Goal: Task Accomplishment & Management: Check status

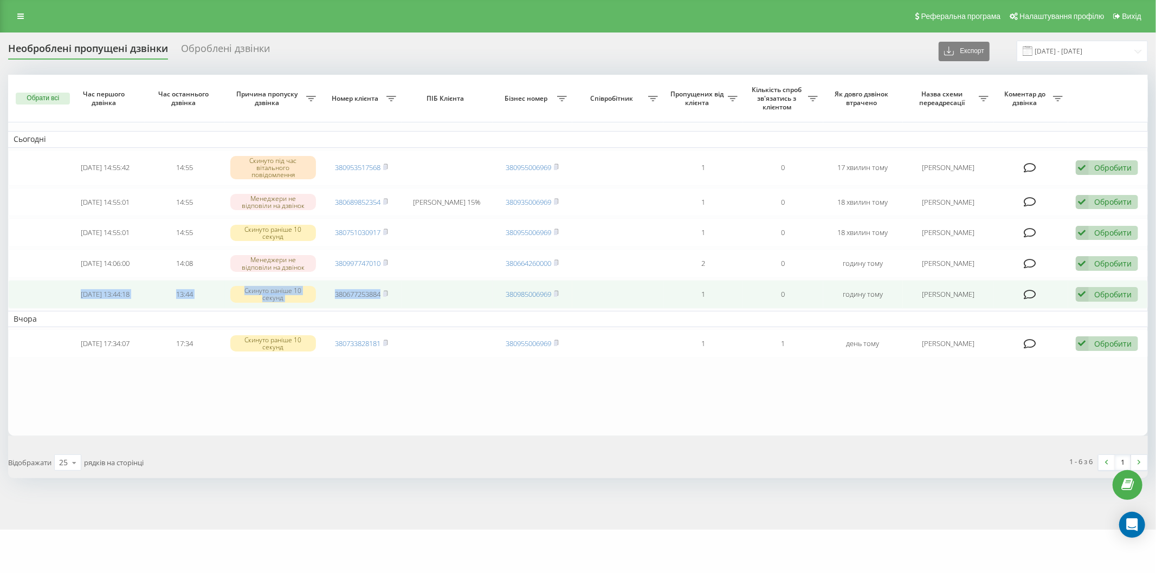
drag, startPoint x: 69, startPoint y: 292, endPoint x: 429, endPoint y: 305, distance: 359.5
click at [429, 305] on tr "[DATE] 13:44:18 13:44 Скинуто раніше 10 секунд 380677253884 380985006969 1 0 го…" at bounding box center [578, 294] width 1140 height 29
copy tr "[DATE] 13:44:18 13:44 Скинуто раніше 10 секунд 380677253884"
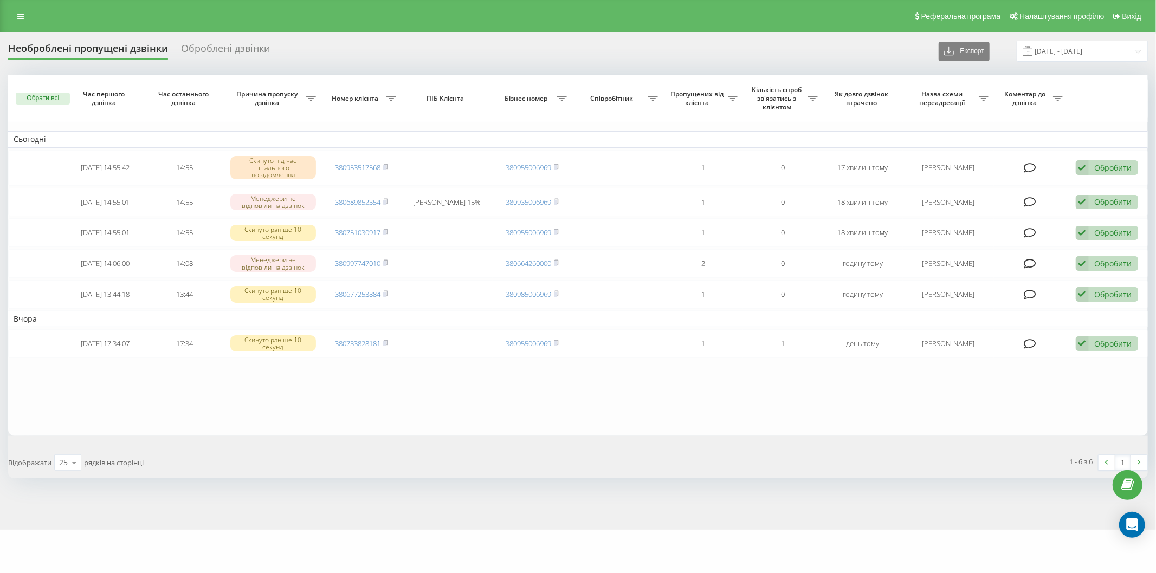
click at [182, 419] on table "Сьогодні [DATE] 14:55:42 14:55 Скинуто під час вітального повідомлення 38095351…" at bounding box center [578, 255] width 1140 height 361
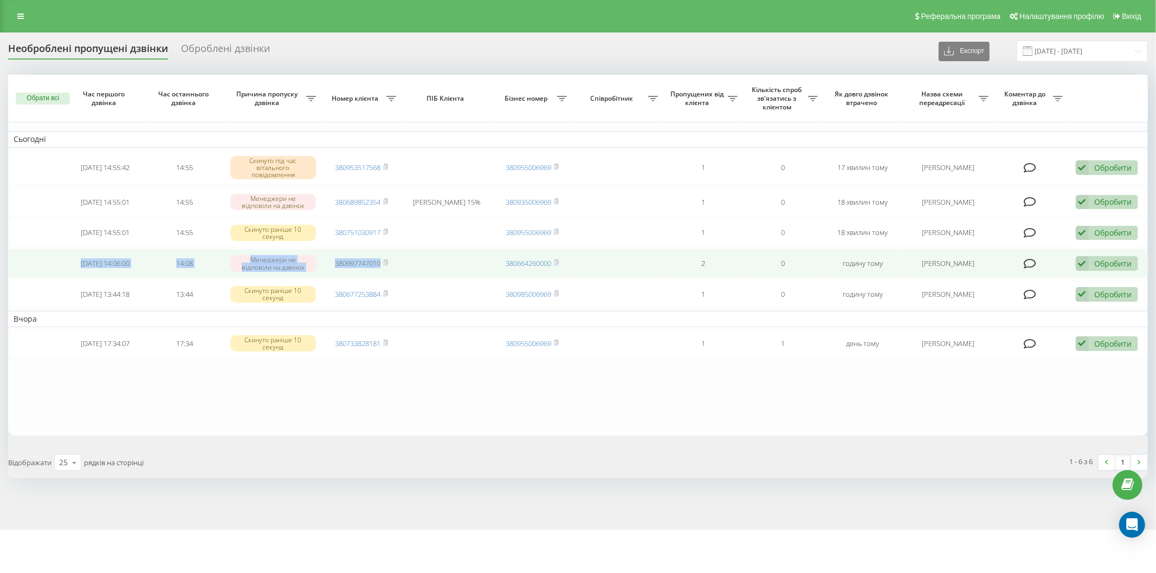
drag, startPoint x: 68, startPoint y: 258, endPoint x: 273, endPoint y: 258, distance: 205.4
click at [433, 270] on tr "[DATE] 14:06:00 14:08 [PERSON_NAME] не відповіли на дзвінок 380997747010 380664…" at bounding box center [578, 263] width 1140 height 29
copy tr "[DATE] 14:06:00 14:08 Менеджери не відповіли на дзвінок 380997747010"
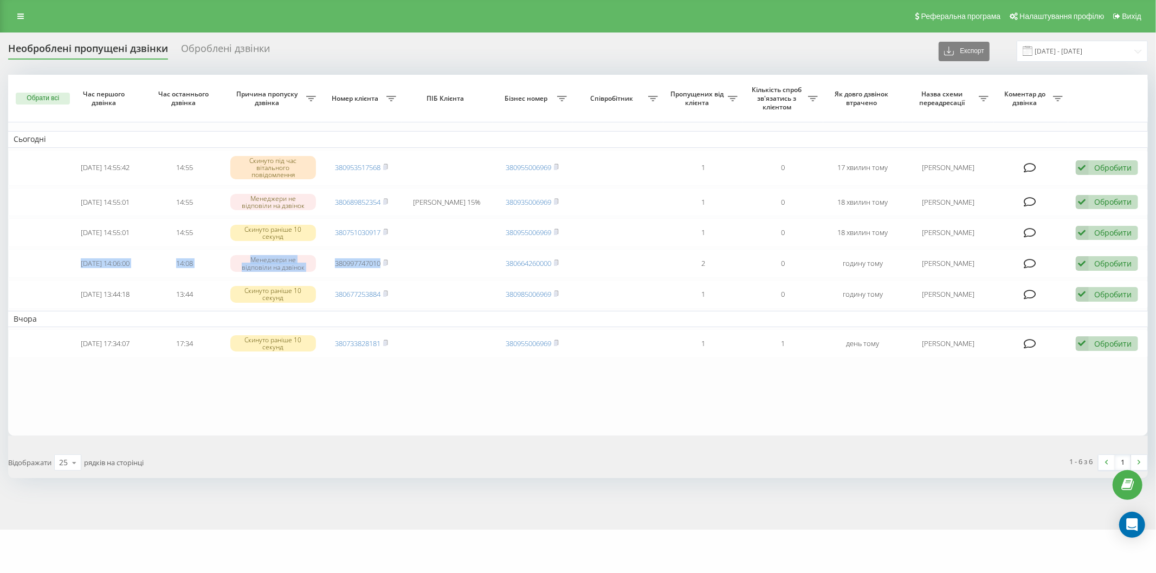
click at [171, 399] on table "Сьогодні [DATE] 14:55:42 14:55 Скинуто під час вітального повідомлення 38095351…" at bounding box center [578, 255] width 1140 height 361
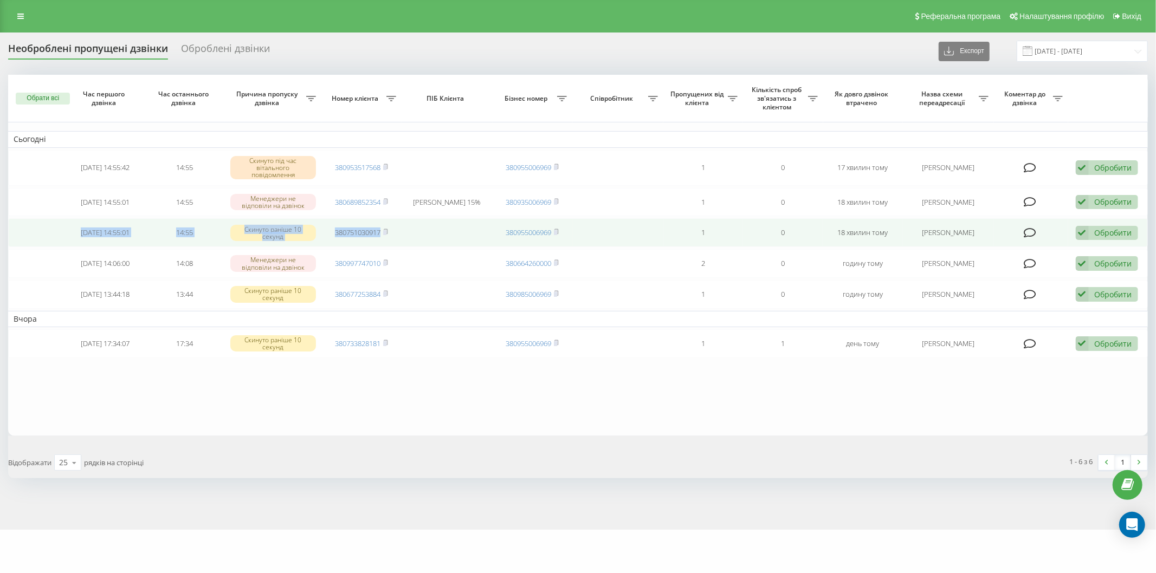
drag, startPoint x: 68, startPoint y: 230, endPoint x: 421, endPoint y: 235, distance: 353.3
click at [421, 235] on tr "[DATE] 14:55:01 14:55 Скинуто раніше 10 секунд 380751030917 380955006969 1 0 18…" at bounding box center [578, 232] width 1140 height 29
copy tr "[DATE] 14:55:01 14:55 Скинуто раніше 10 секунд 380751030917"
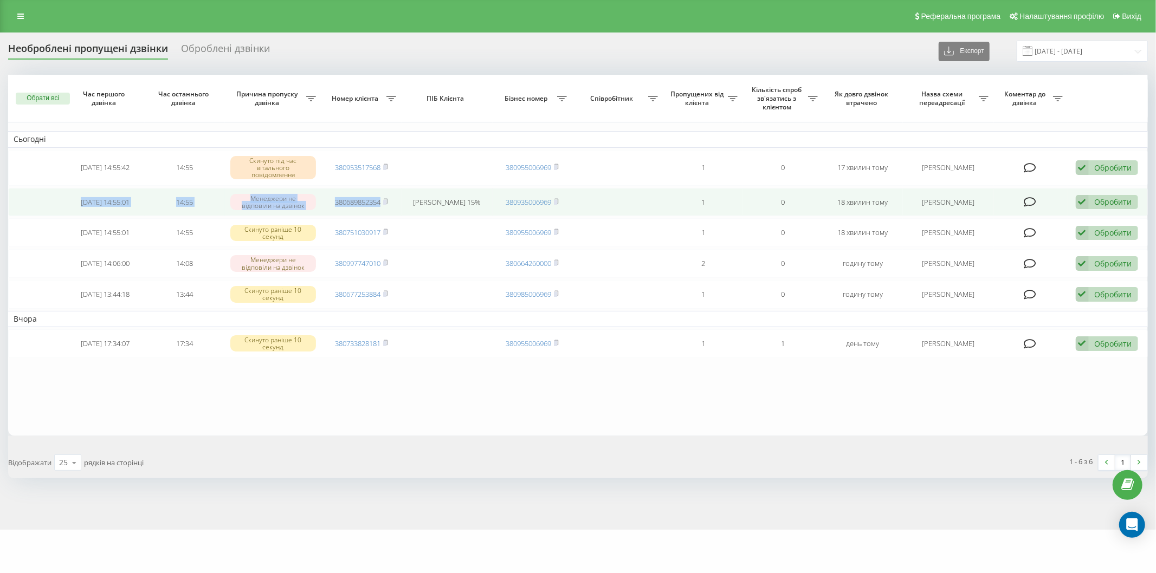
drag, startPoint x: 72, startPoint y: 199, endPoint x: 398, endPoint y: 202, distance: 326.8
click at [398, 202] on tr "[DATE] 14:55:01 14:55 Менеджери не відповіли на дзвінок 380689852354 [PERSON_NA…" at bounding box center [578, 202] width 1140 height 29
copy tr "[DATE] 14:55:01 14:55 Менеджери не відповіли на дзвінок 380689852354"
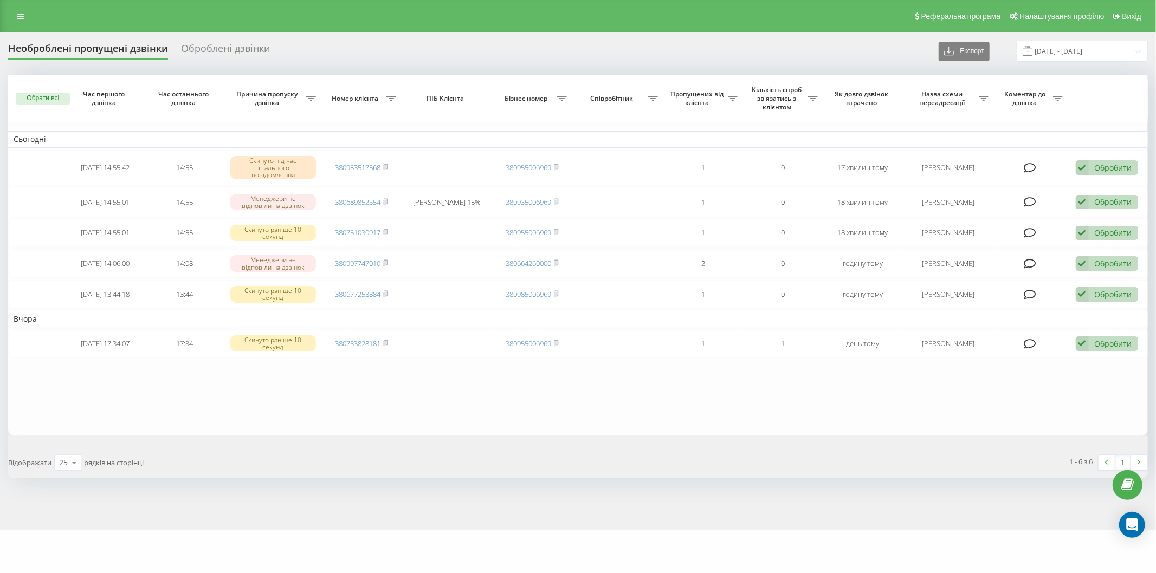
click at [153, 405] on table "Сьогодні [DATE] 14:55:42 14:55 Скинуто під час вітального повідомлення 38095351…" at bounding box center [578, 255] width 1140 height 361
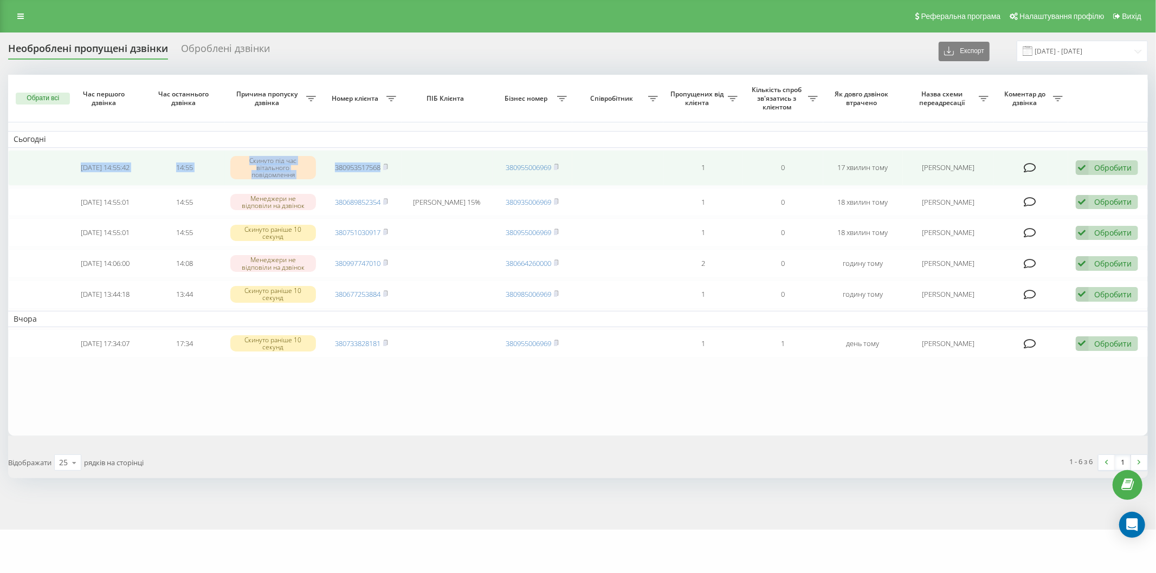
drag, startPoint x: 69, startPoint y: 158, endPoint x: 397, endPoint y: 166, distance: 327.9
click at [397, 166] on tr "[DATE] 14:55:42 14:55 Скинуто під час вітального повідомлення 380953517568 3809…" at bounding box center [578, 168] width 1140 height 36
copy tr "[DATE] 14:55:42 14:55 Скинуто під час вітального повідомлення 380953517568"
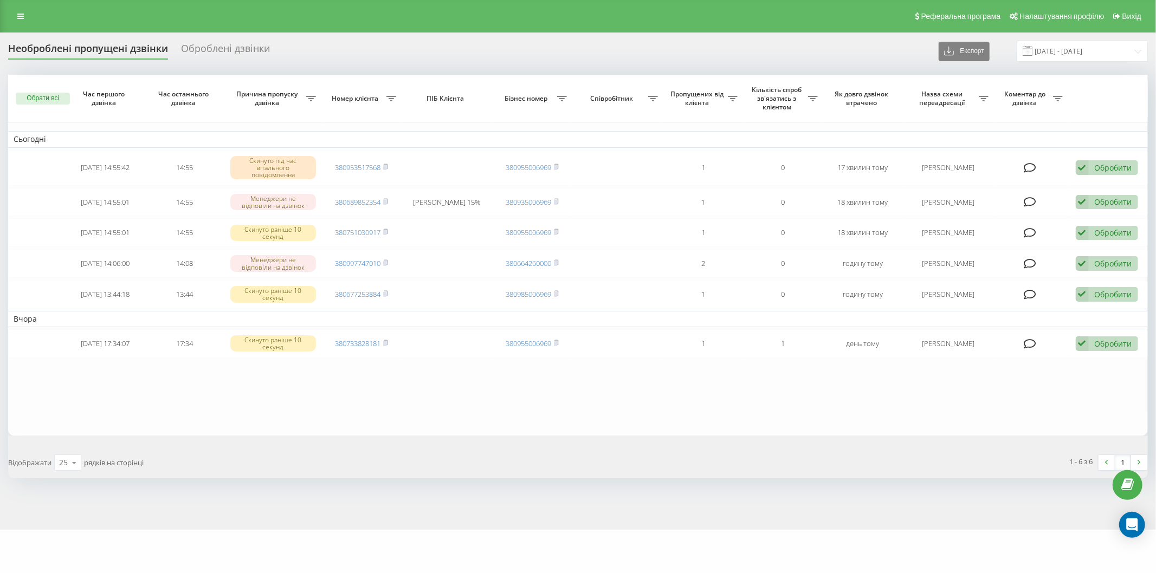
click at [269, 400] on table "Сьогодні [DATE] 14:55:42 14:55 Скинуто під час вітального повідомлення 38095351…" at bounding box center [578, 255] width 1140 height 361
drag, startPoint x: 334, startPoint y: 396, endPoint x: 321, endPoint y: 357, distance: 41.8
click at [334, 396] on table "Сьогодні [DATE] 14:55:42 14:55 Скинуто під час вітального повідомлення 38095351…" at bounding box center [578, 255] width 1140 height 361
